Goal: Task Accomplishment & Management: Use online tool/utility

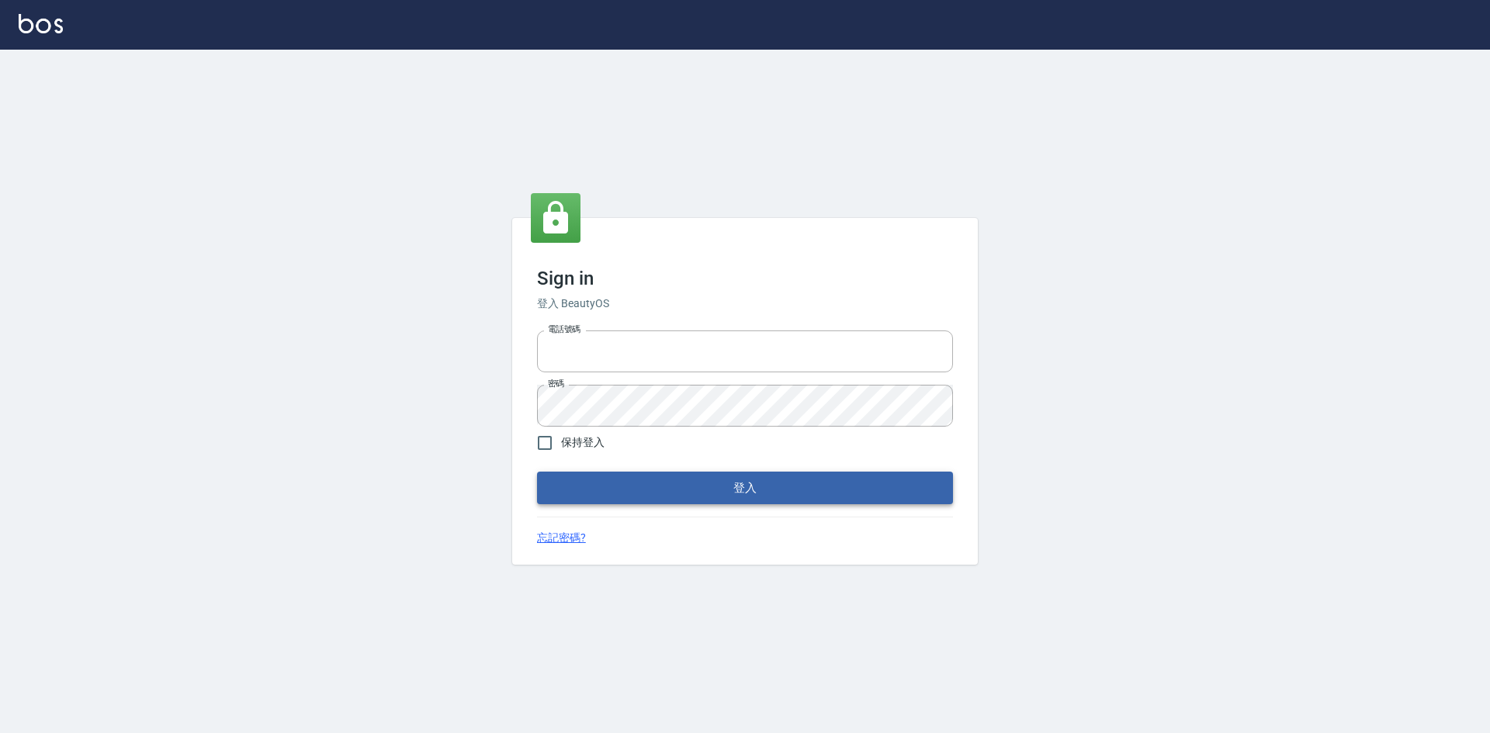
type input "0963852741"
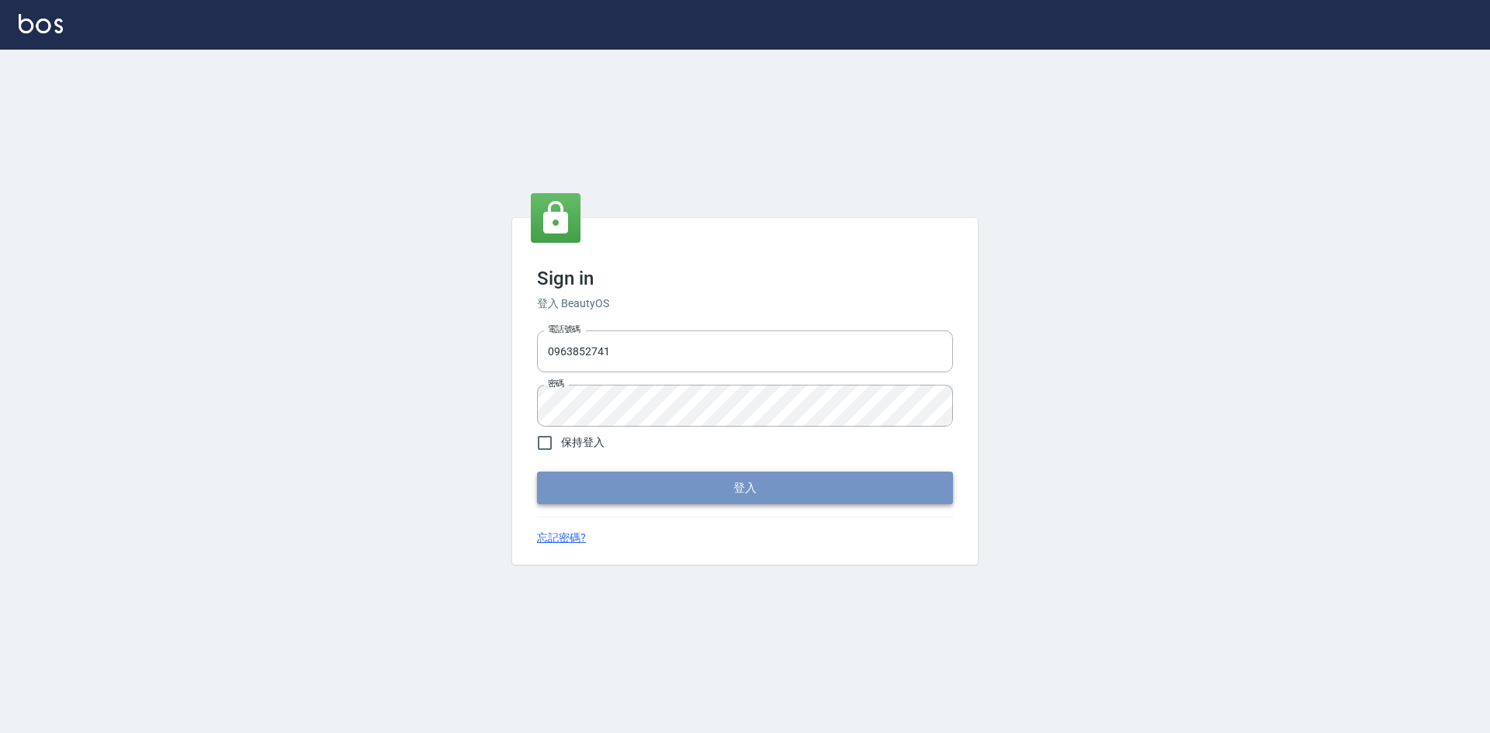
click at [788, 494] on button "登入" at bounding box center [745, 488] width 416 height 33
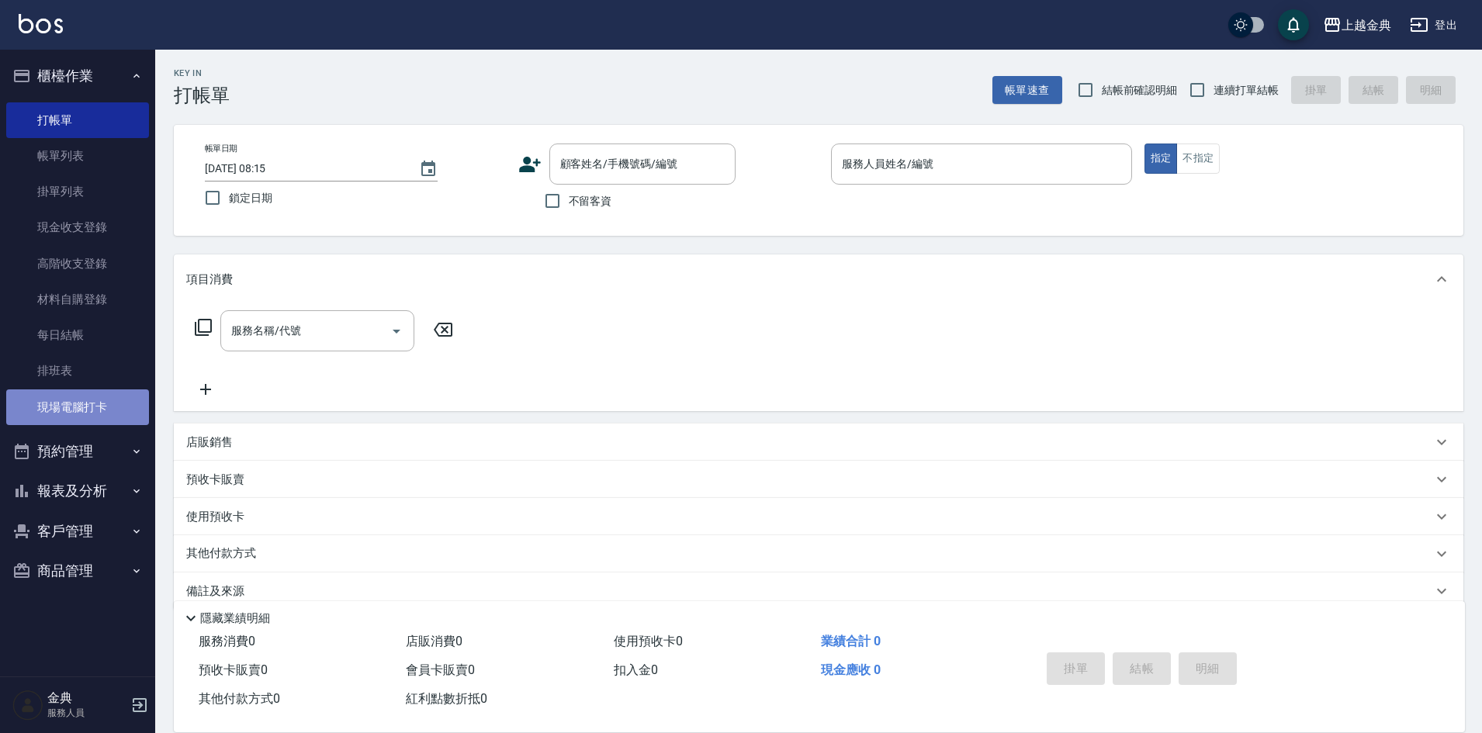
click at [78, 421] on link "現場電腦打卡" at bounding box center [77, 408] width 143 height 36
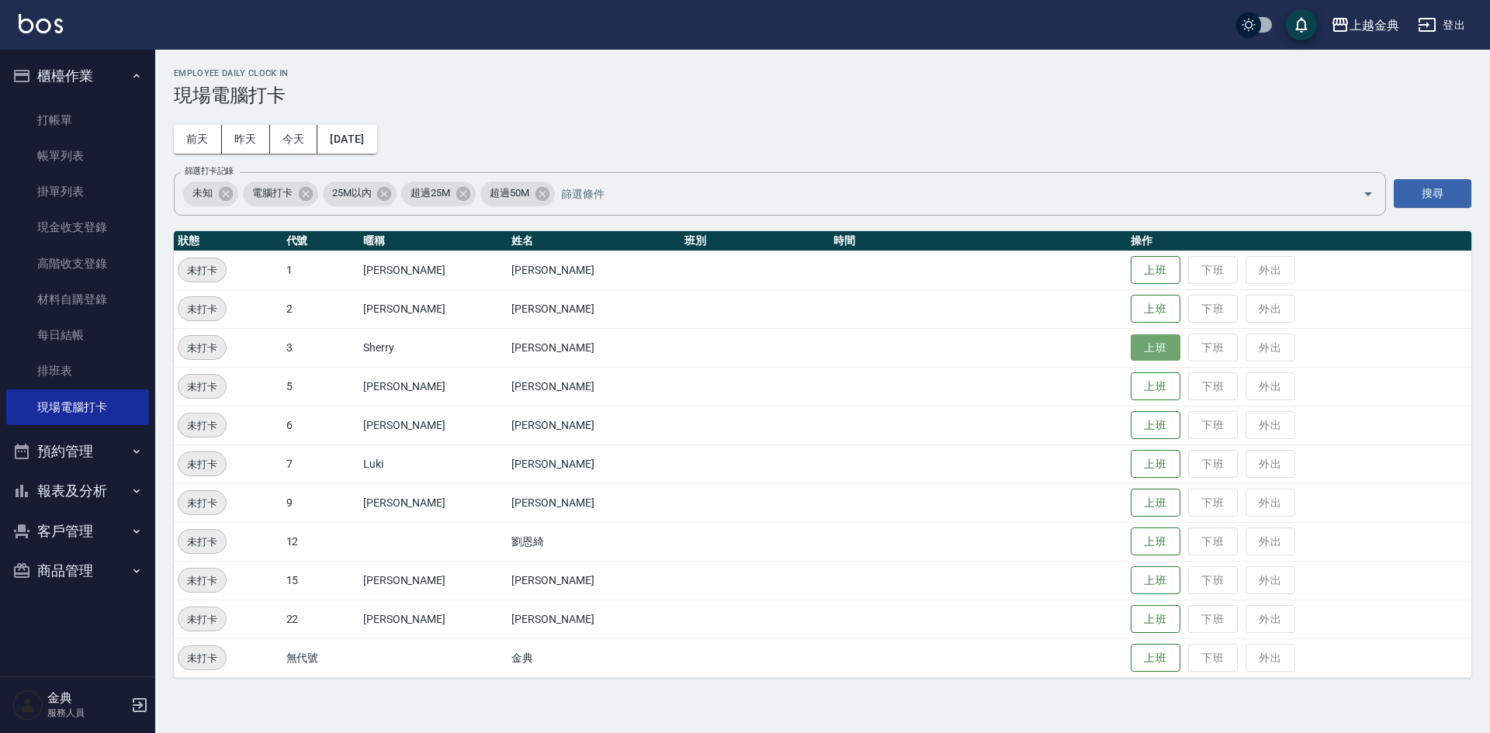
click at [1131, 346] on button "上班" at bounding box center [1156, 347] width 50 height 27
